Goal: Check status: Check status

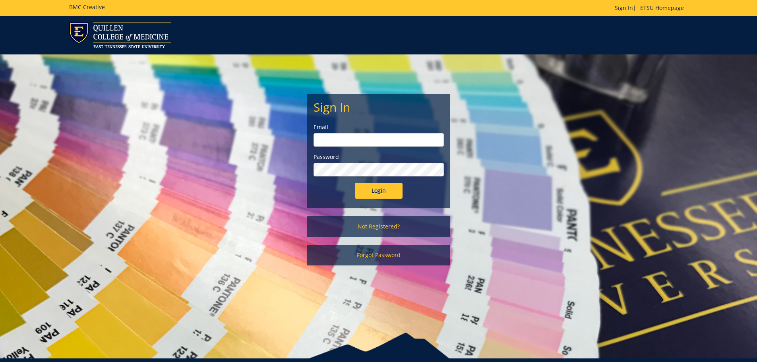
type input "goepel@etsu.edu"
click at [381, 193] on input "Login" at bounding box center [379, 191] width 48 height 16
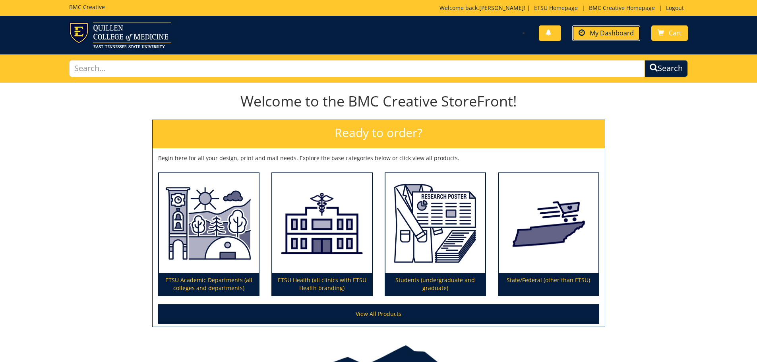
click at [596, 28] on link "My Dashboard" at bounding box center [606, 32] width 68 height 15
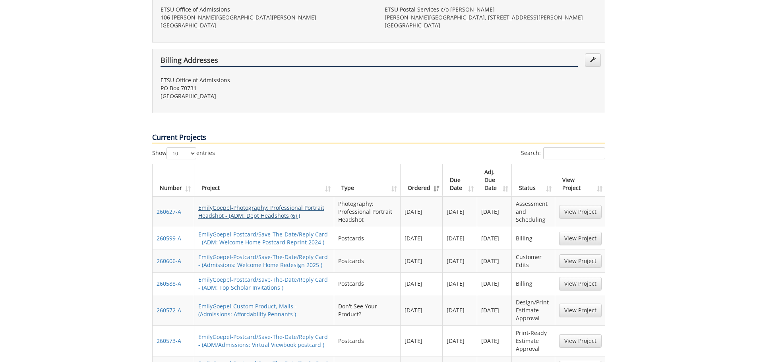
scroll to position [318, 0]
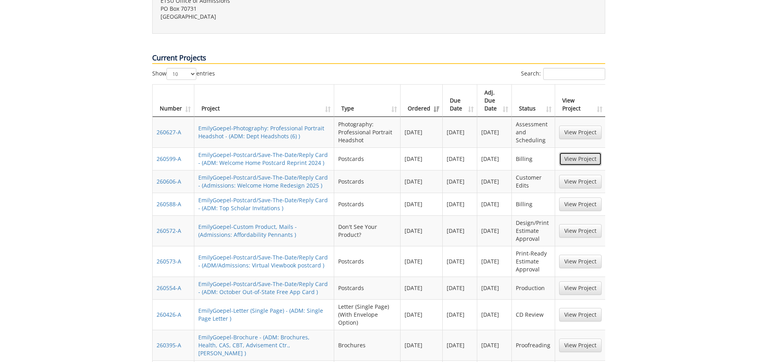
click at [582, 152] on link "View Project" at bounding box center [580, 159] width 43 height 14
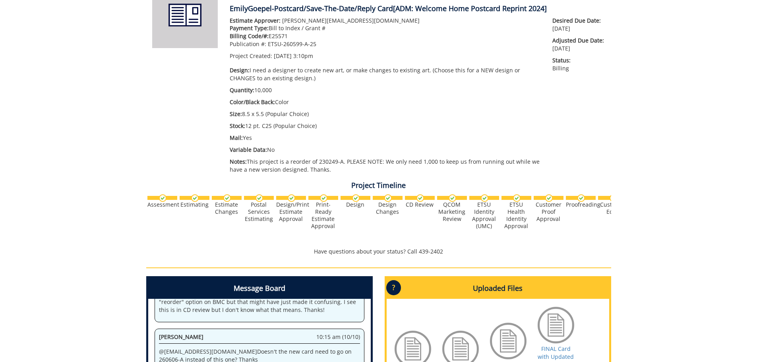
scroll to position [238, 0]
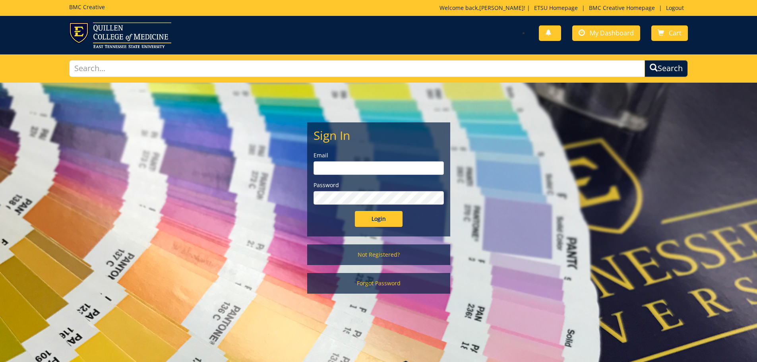
type input "goepel@etsu.edu"
click at [359, 219] on input "Login" at bounding box center [379, 219] width 48 height 16
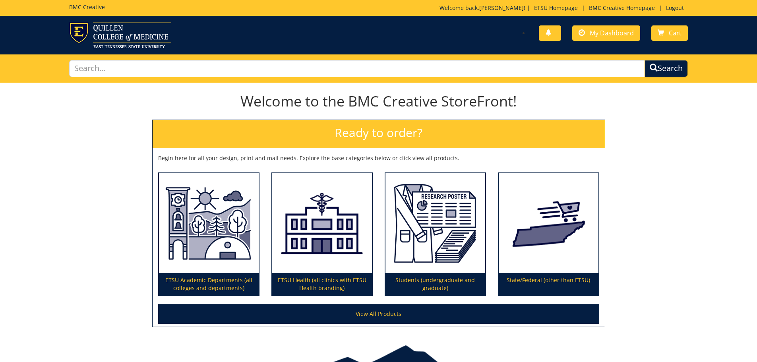
click at [591, 41] on div "You have no new notifications My Dashboard Cart" at bounding box center [536, 33] width 316 height 23
click at [594, 38] on link "My Dashboard" at bounding box center [606, 32] width 68 height 15
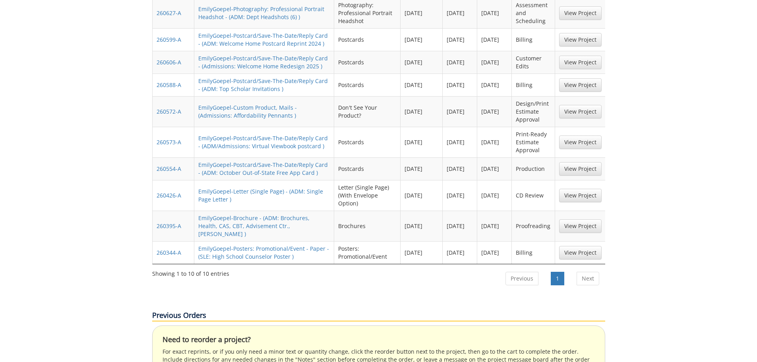
scroll to position [358, 0]
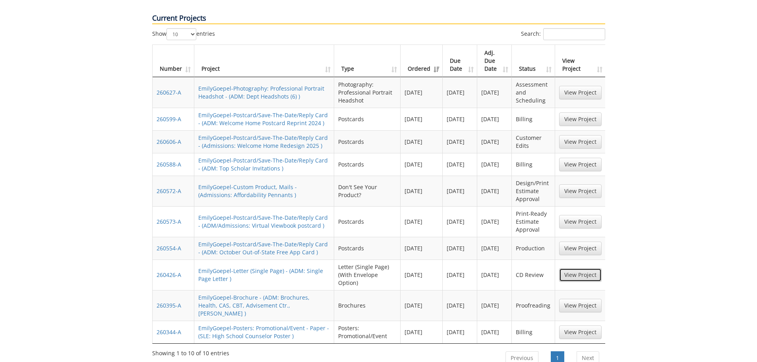
click at [591, 268] on link "View Project" at bounding box center [580, 275] width 43 height 14
click at [585, 215] on link "View Project" at bounding box center [580, 222] width 43 height 14
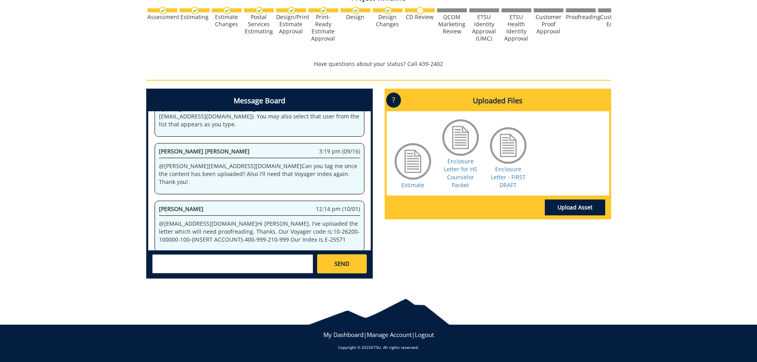
scroll to position [8, 0]
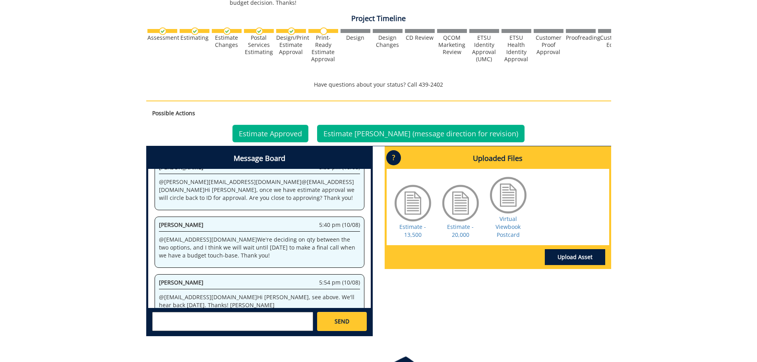
scroll to position [318, 0]
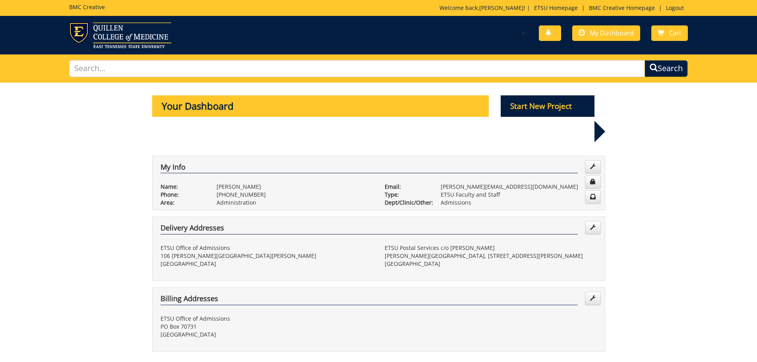
scroll to position [358, 0]
